Goal: Navigation & Orientation: Go to known website

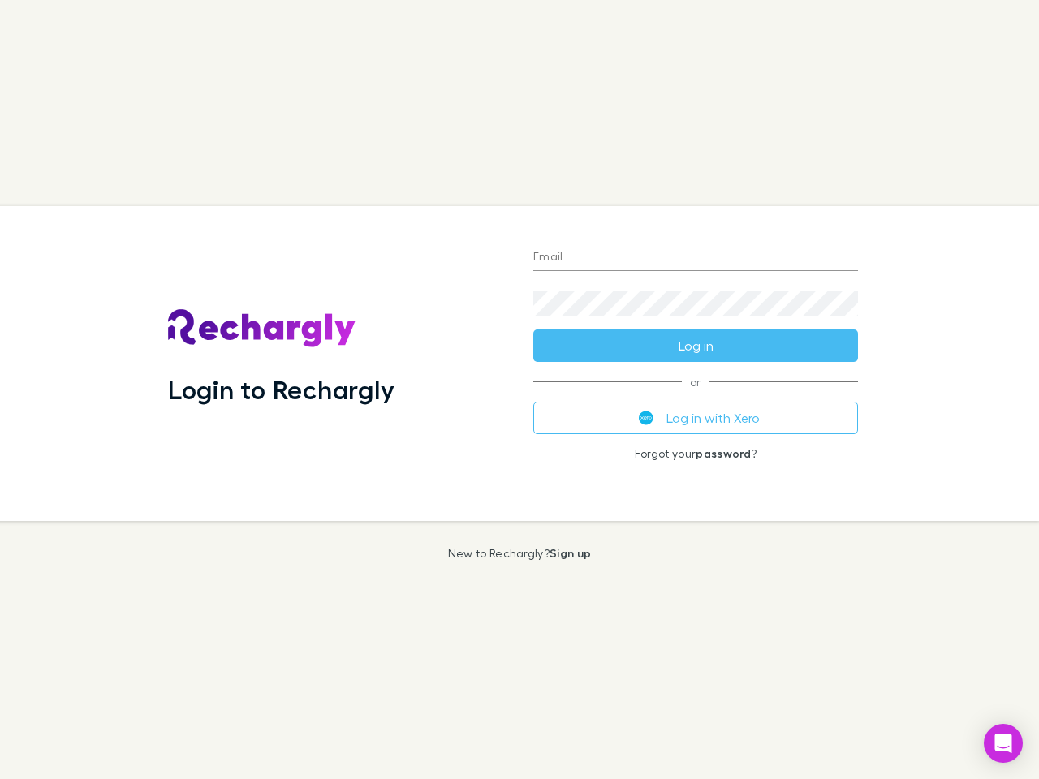
click at [520, 390] on div "Login to Rechargly" at bounding box center [337, 363] width 365 height 315
click at [696, 258] on input "Email" at bounding box center [695, 258] width 325 height 26
click at [696, 346] on form "Email Password Log in" at bounding box center [695, 297] width 325 height 130
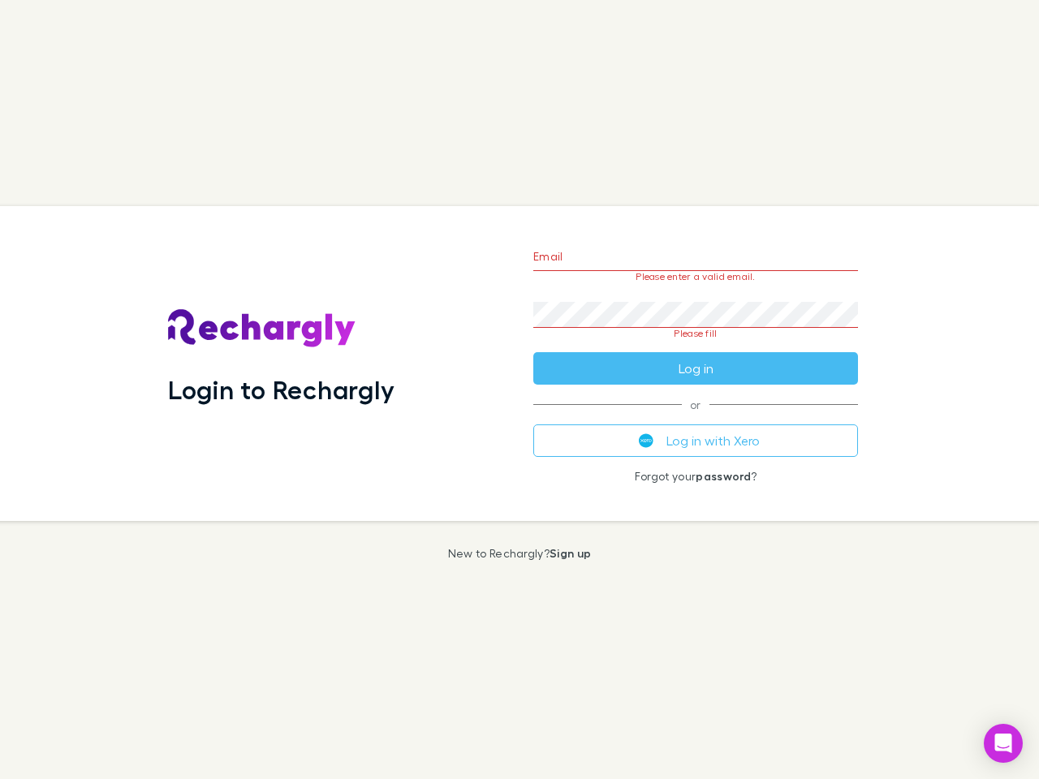
click at [696, 418] on div "Email Please enter a valid email. Password Please fill Log in or Log in with Xe…" at bounding box center [695, 363] width 351 height 315
